Goal: Task Accomplishment & Management: Manage account settings

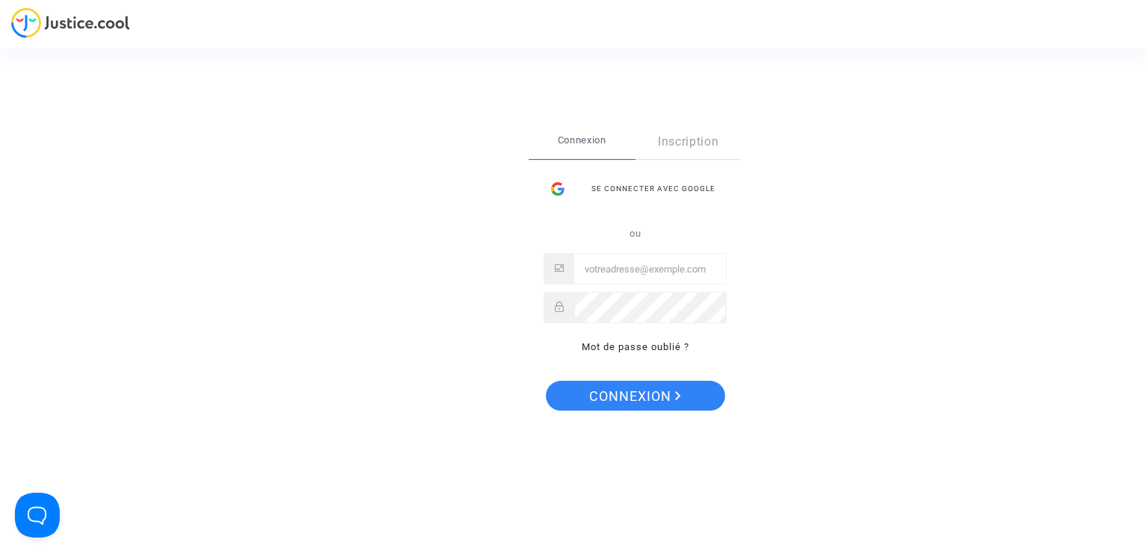
type input "[EMAIL_ADDRESS][DOMAIN_NAME]"
click at [633, 389] on span "Connexion" at bounding box center [635, 396] width 92 height 31
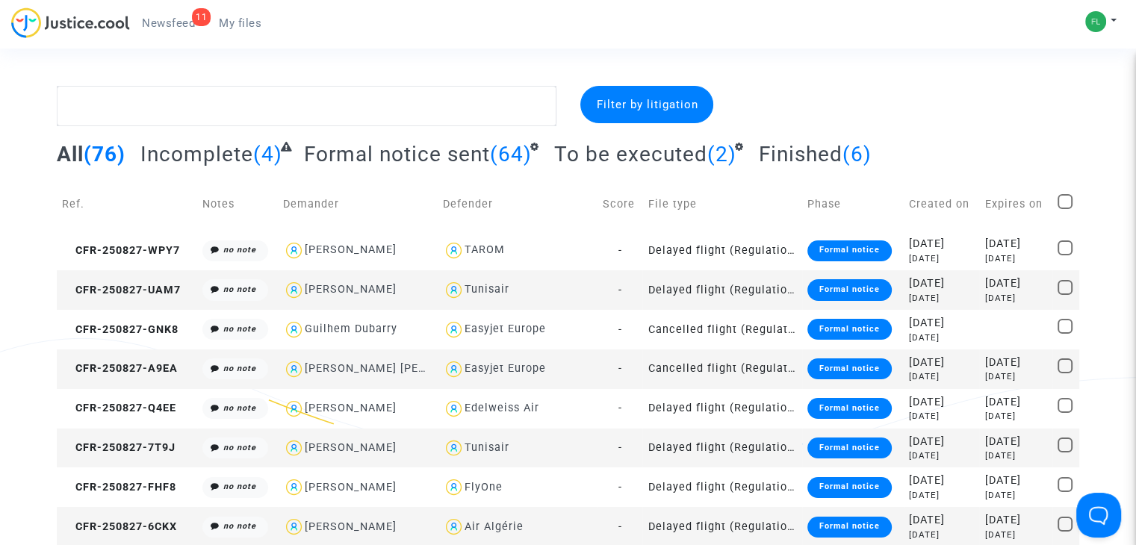
click at [176, 22] on span "Newsfeed" at bounding box center [168, 22] width 53 height 13
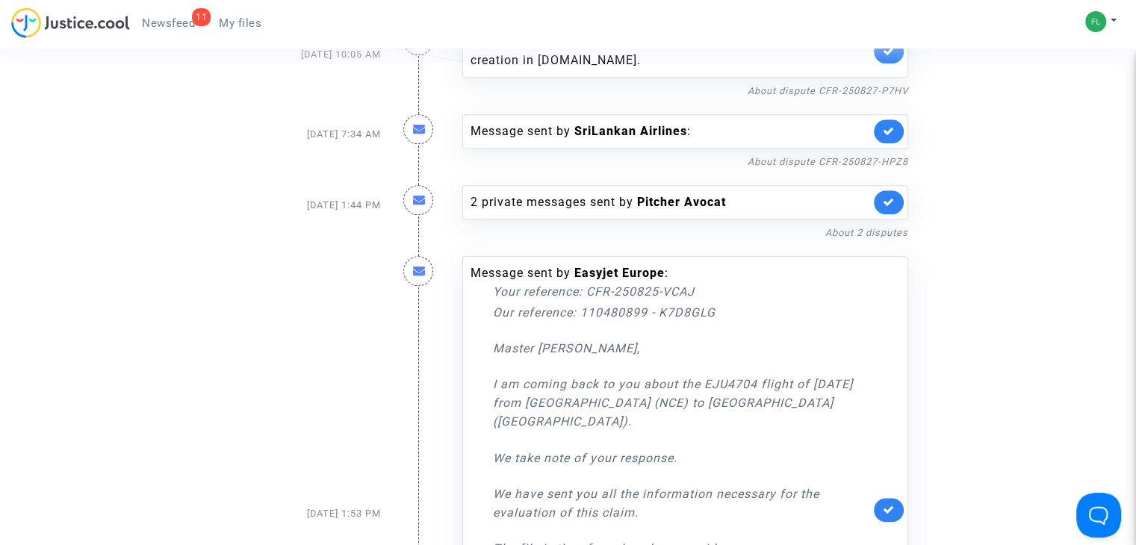
scroll to position [1038, 0]
click at [917, 270] on div "Message sent by Easyjet Europe : Your reference : CFR-250825-VCAJ Our reference…" at bounding box center [685, 512] width 468 height 545
